Goal: Task Accomplishment & Management: Use online tool/utility

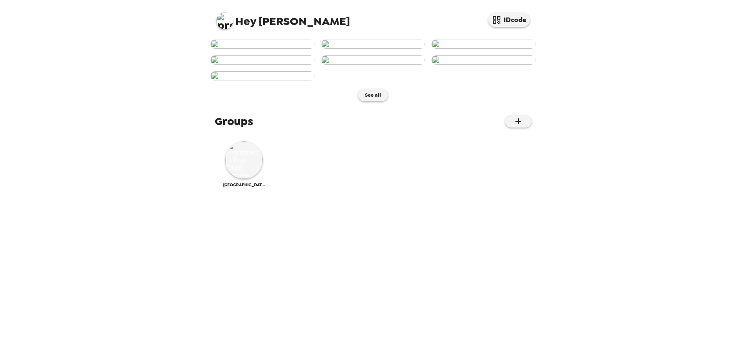
scroll to position [237, 0]
click at [244, 179] on img at bounding box center [244, 160] width 38 height 38
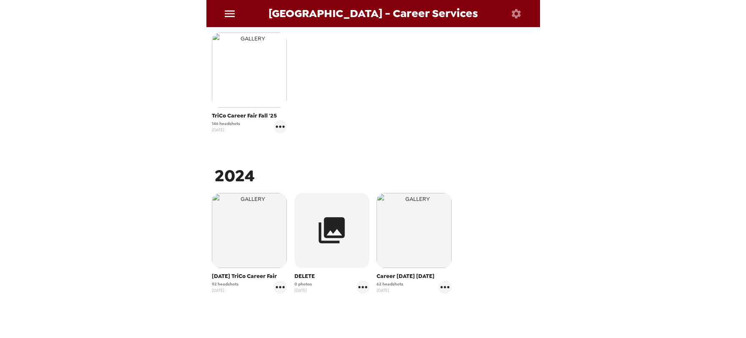
scroll to position [224, 0]
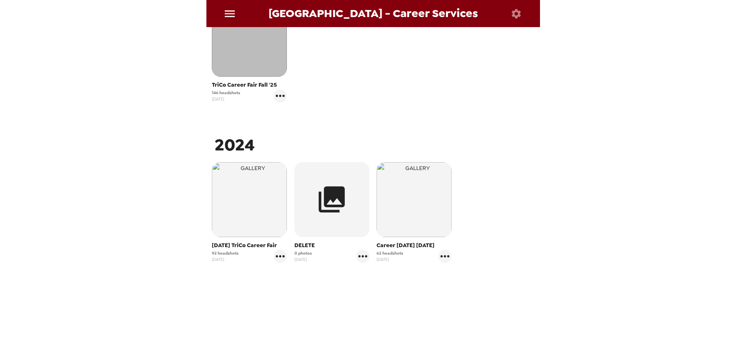
click at [257, 62] on img "button" at bounding box center [249, 39] width 75 height 75
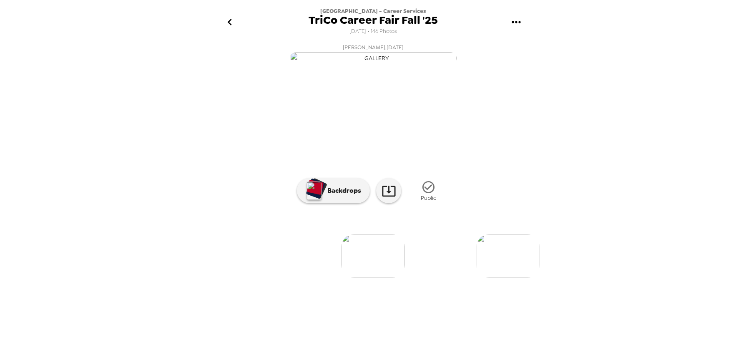
scroll to position [32, 0]
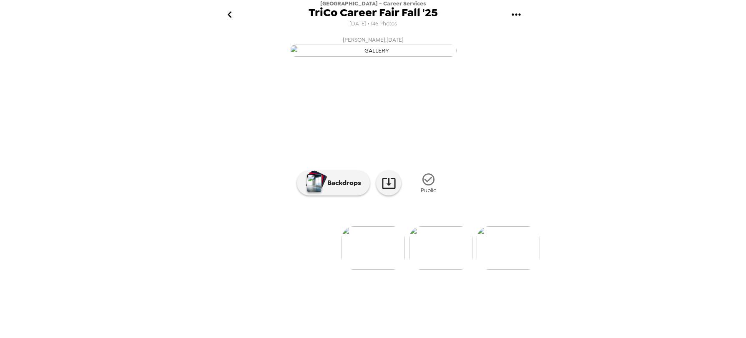
click at [517, 16] on icon "gallery menu" at bounding box center [516, 14] width 13 height 13
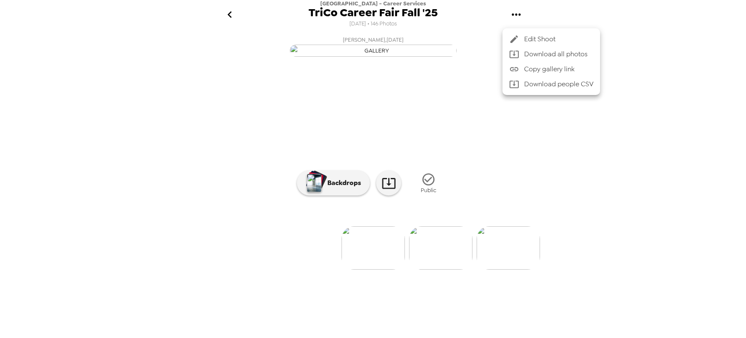
click at [635, 51] on div at bounding box center [373, 169] width 746 height 338
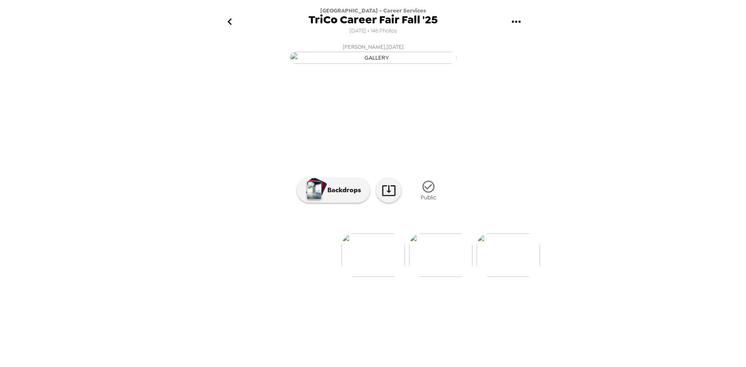
scroll to position [3, 0]
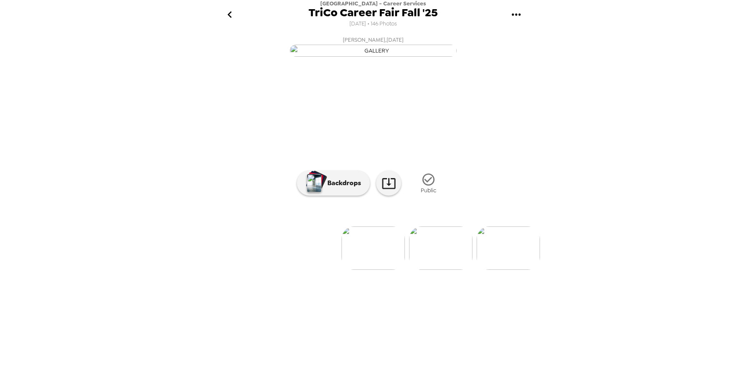
click at [515, 270] on img at bounding box center [508, 247] width 63 height 43
click at [382, 270] on img at bounding box center [372, 247] width 63 height 43
